Goal: Task Accomplishment & Management: Manage account settings

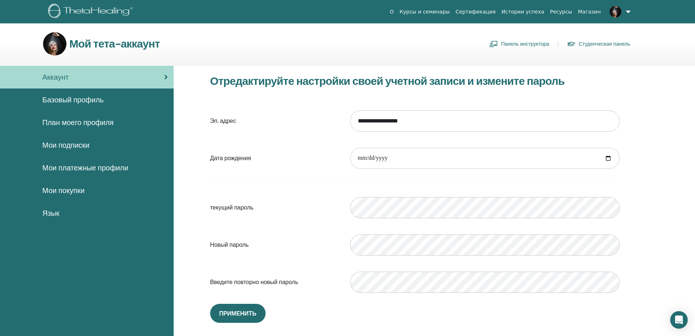
click at [66, 190] on span "Мои покупки" at bounding box center [63, 190] width 42 height 11
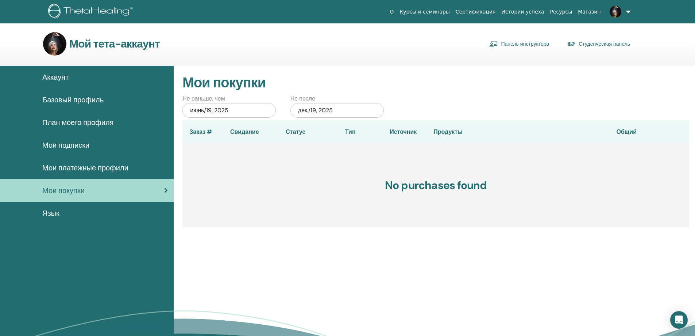
click at [60, 73] on span "Аккаунт" at bounding box center [55, 77] width 26 height 11
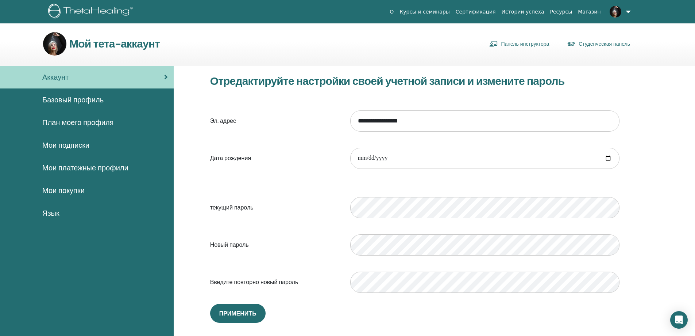
click at [65, 96] on span "Базовый профиль" at bounding box center [72, 99] width 61 height 11
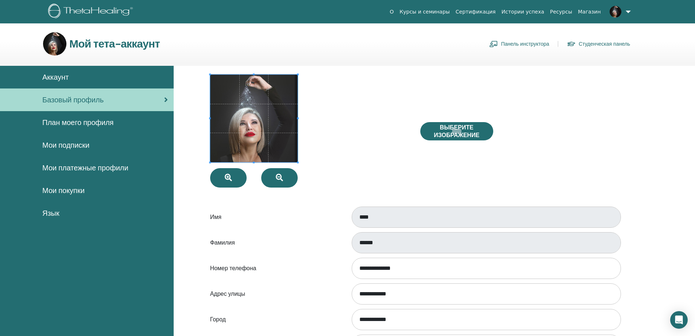
click at [58, 124] on span "План моего профиля" at bounding box center [77, 122] width 71 height 11
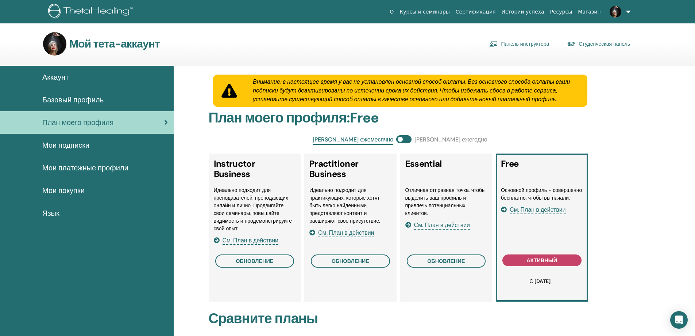
click at [55, 143] on span "Мои подписки" at bounding box center [65, 144] width 47 height 11
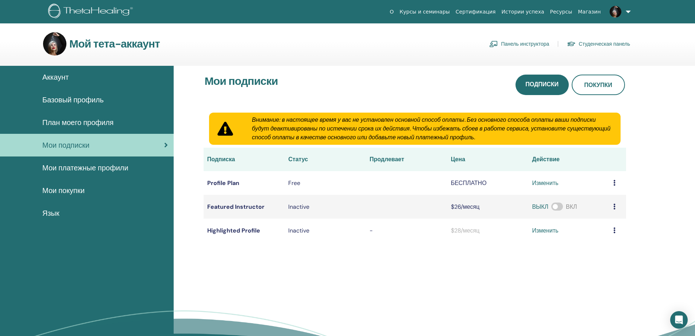
click at [61, 165] on span "Мои платежные профили" at bounding box center [85, 167] width 86 height 11
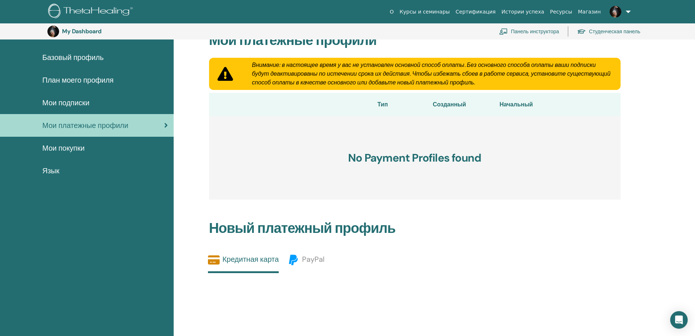
scroll to position [53, 0]
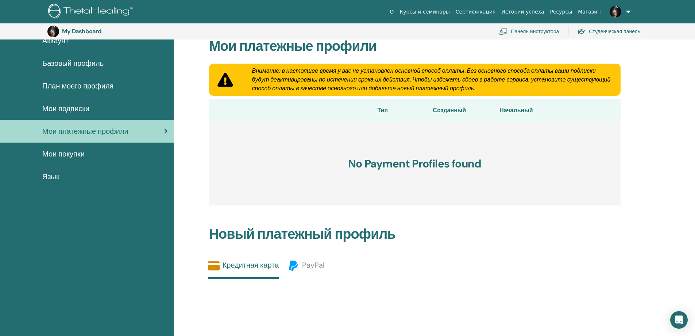
click at [533, 30] on link "Панель инструктора" at bounding box center [529, 31] width 60 height 16
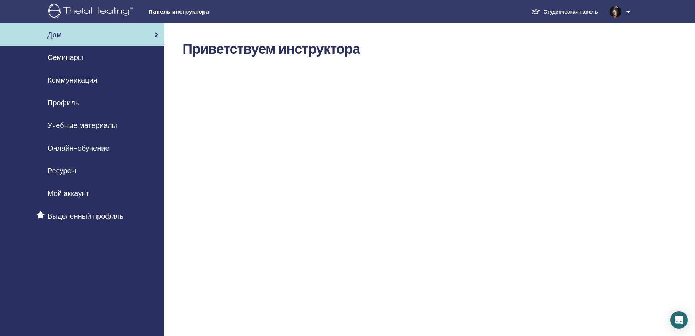
click at [629, 9] on link at bounding box center [619, 11] width 30 height 23
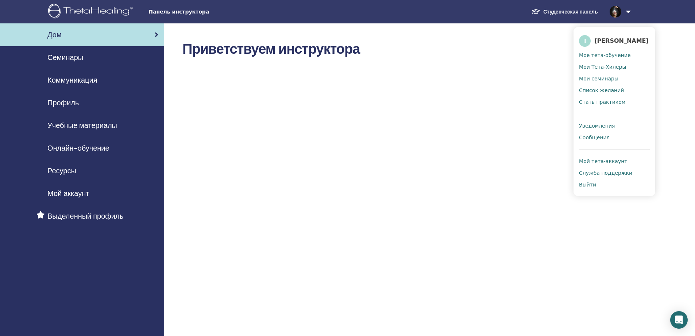
click at [593, 124] on span "Уведомления" at bounding box center [597, 125] width 36 height 7
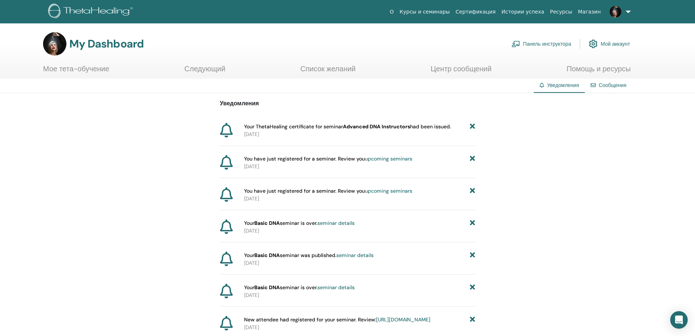
click at [585, 68] on link "Помощь и ресурсы" at bounding box center [599, 71] width 64 height 14
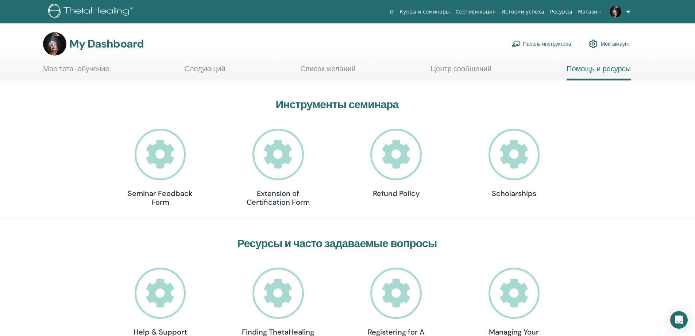
click at [48, 48] on img at bounding box center [54, 43] width 23 height 23
click at [596, 14] on link "Магазин" at bounding box center [589, 12] width 28 height 14
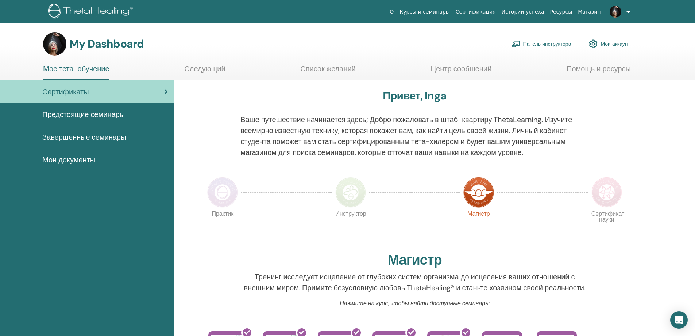
click at [540, 42] on link "Панель инструктора" at bounding box center [542, 44] width 60 height 16
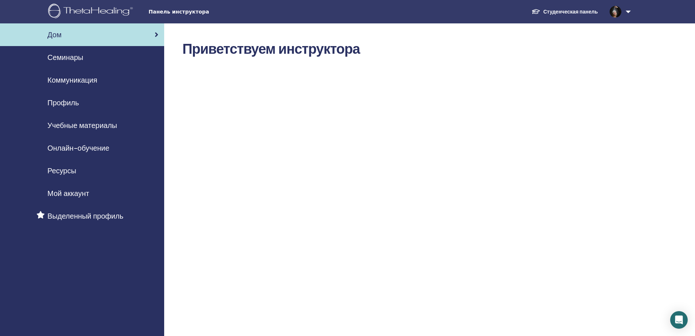
click at [63, 149] on span "Онлайн-обучение" at bounding box center [78, 147] width 62 height 11
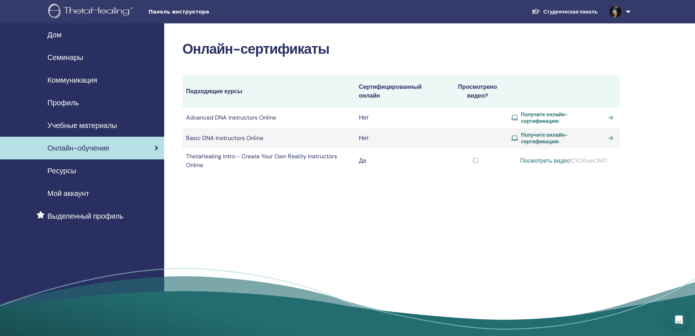
click at [214, 118] on td "Advanced DNA Instructors Online" at bounding box center [269, 117] width 173 height 20
click at [159, 15] on span "Панель инструктора" at bounding box center [204, 12] width 110 height 8
click at [70, 103] on span "Профиль" at bounding box center [62, 102] width 31 height 11
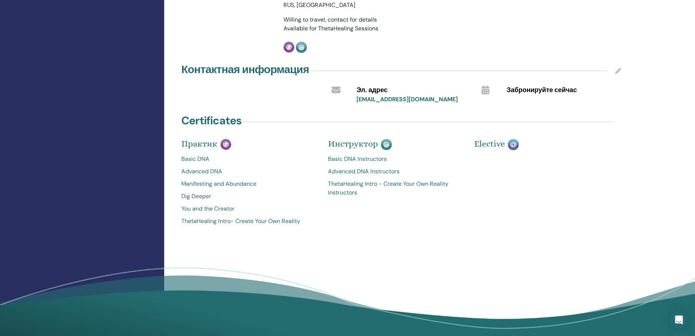
scroll to position [256, 0]
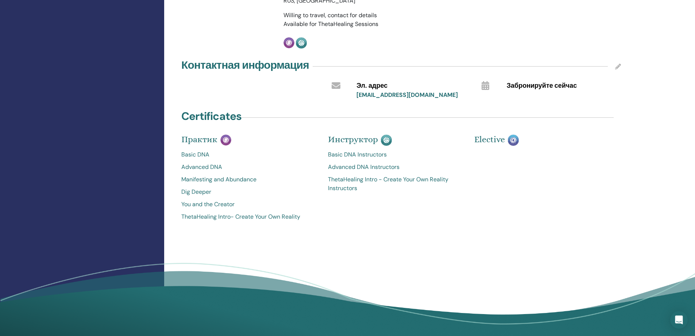
click at [385, 168] on link "Advanced DNA Instructors" at bounding box center [396, 166] width 136 height 9
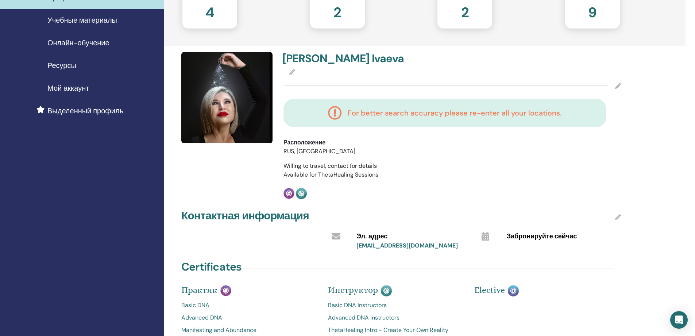
scroll to position [101, 0]
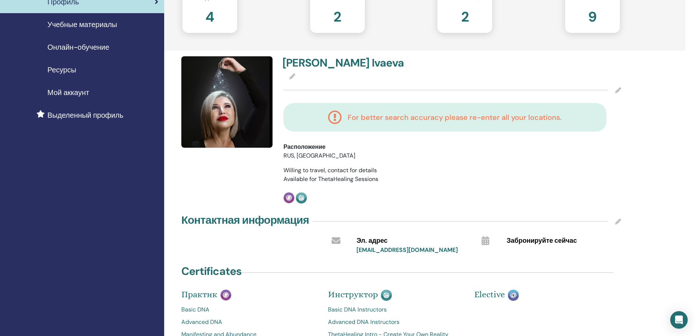
click at [519, 120] on h4 "For better search accuracy please re-enter all your locations." at bounding box center [455, 117] width 214 height 9
click at [510, 78] on div at bounding box center [453, 76] width 338 height 9
click at [507, 84] on div at bounding box center [453, 90] width 338 height 18
click at [621, 88] on div "Inga Ivaeva For better search accuracy please re-enter all your locations. Расп…" at bounding box center [452, 129] width 346 height 147
drag, startPoint x: 351, startPoint y: 118, endPoint x: 573, endPoint y: 116, distance: 222.0
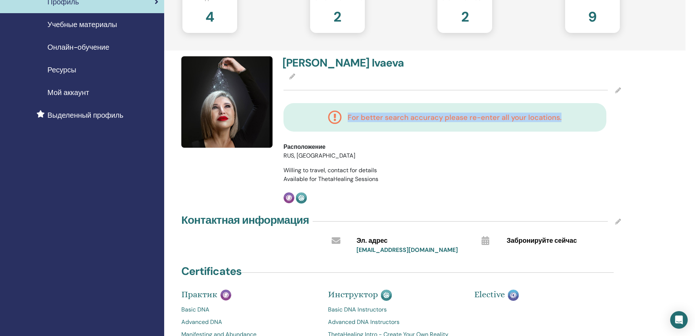
click at [573, 116] on div "For better search accuracy please re-enter all your locations." at bounding box center [445, 117] width 308 height 14
copy h4 "For better search accuracy please re-enter all your locations."
click at [405, 165] on div "Inga Ivaeva For better search accuracy please re-enter all your locations. Расп…" at bounding box center [452, 129] width 346 height 147
click at [342, 177] on span "Available for ThetaHealing Sessions" at bounding box center [331, 179] width 95 height 8
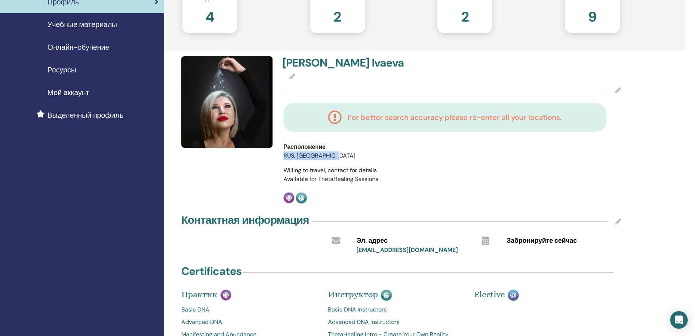
drag, startPoint x: 283, startPoint y: 154, endPoint x: 336, endPoint y: 159, distance: 53.1
click at [336, 159] on div "Расположение RUS, Ekaterinburg" at bounding box center [350, 151] width 145 height 18
copy li "RUS, Ekaterinburg"
click at [308, 80] on div at bounding box center [453, 76] width 338 height 9
click at [307, 83] on div at bounding box center [453, 90] width 338 height 18
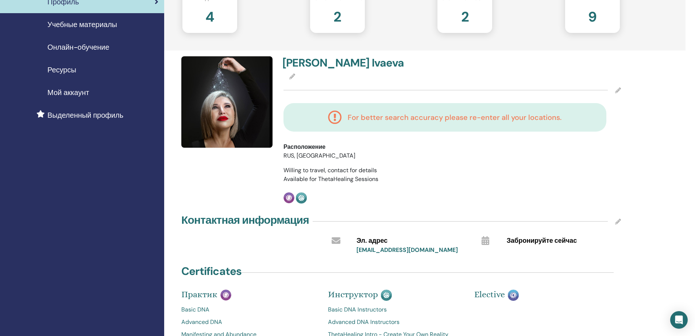
click at [291, 76] on icon at bounding box center [293, 76] width 6 height 6
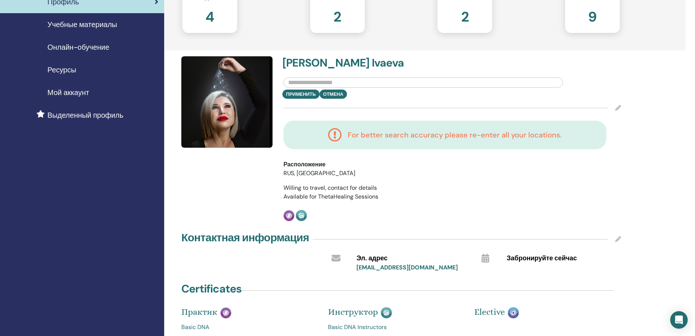
click at [321, 81] on input "text" at bounding box center [424, 82] width 280 height 10
paste input "**********"
click at [303, 82] on input "**********" at bounding box center [424, 82] width 280 height 10
click at [363, 82] on input "**********" at bounding box center [424, 82] width 280 height 10
click at [302, 81] on input "**********" at bounding box center [424, 82] width 280 height 10
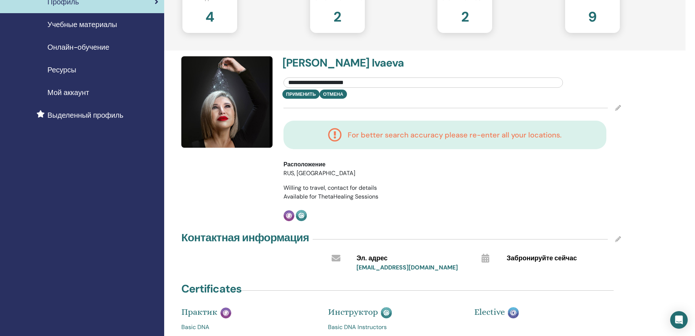
type input "**********"
click at [401, 102] on div at bounding box center [453, 108] width 338 height 18
click at [380, 84] on input "**********" at bounding box center [424, 82] width 280 height 10
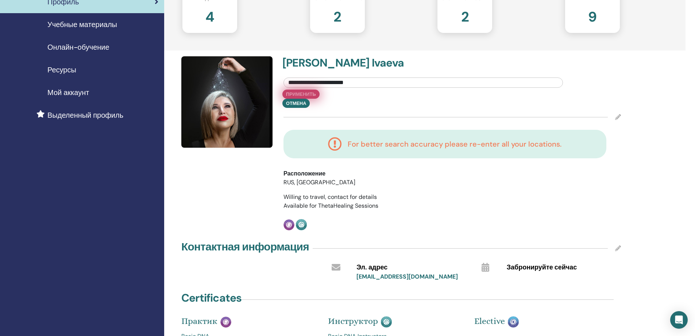
click at [299, 91] on button "Применить" at bounding box center [301, 93] width 37 height 9
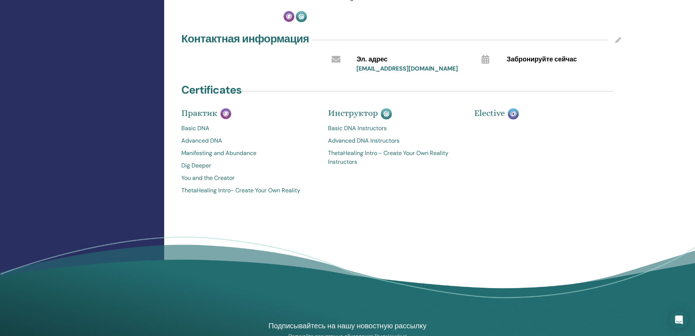
scroll to position [283, 0]
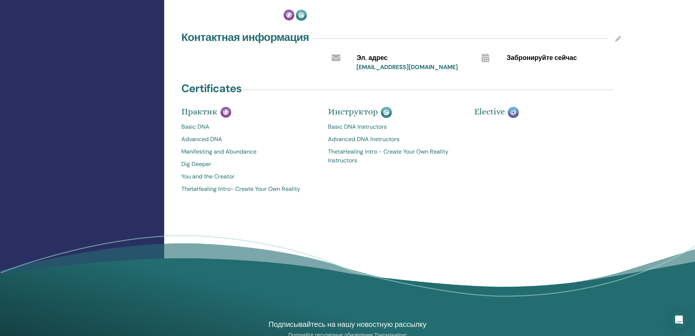
click at [350, 138] on link "Advanced DNA Instructors" at bounding box center [396, 139] width 136 height 9
